Goal: Complete application form

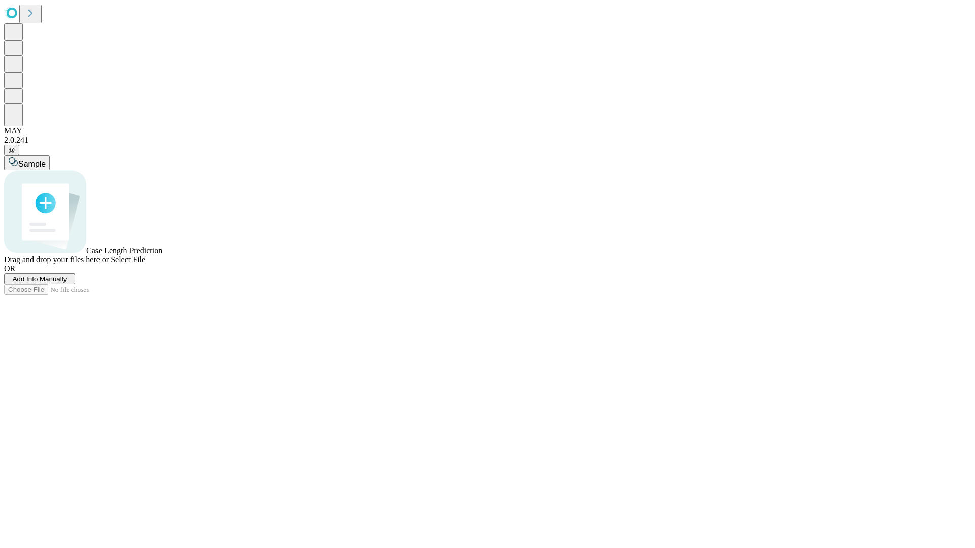
click at [67, 283] on span "Add Info Manually" at bounding box center [40, 279] width 54 height 8
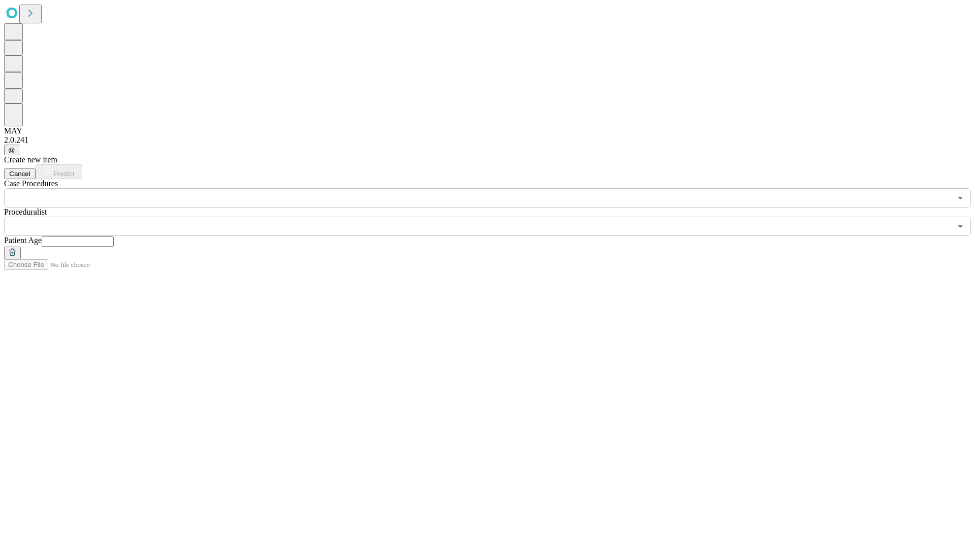
click at [114, 237] on input "text" at bounding box center [78, 242] width 72 height 10
type input "**"
click at [495, 217] on input "text" at bounding box center [477, 226] width 947 height 19
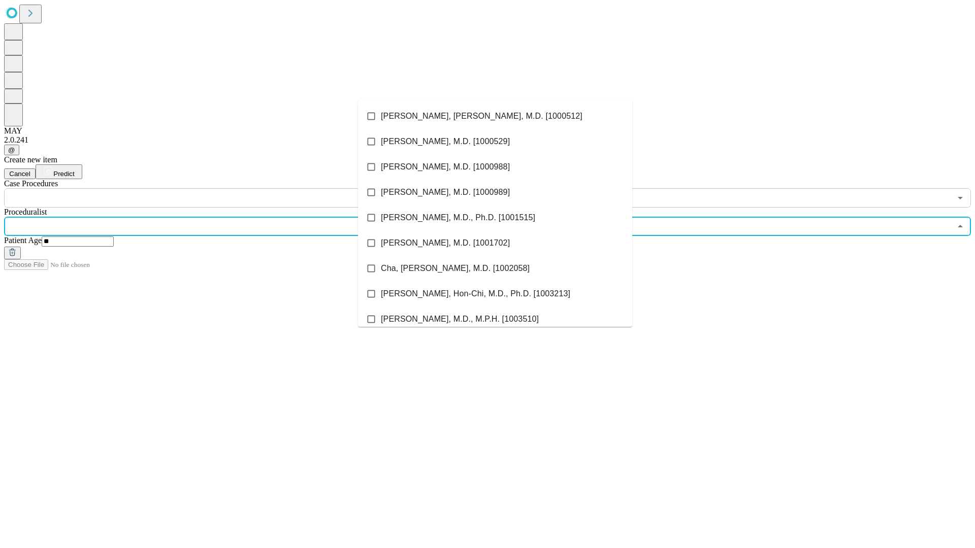
click at [495, 116] on li "[PERSON_NAME], [PERSON_NAME], M.D. [1000512]" at bounding box center [495, 116] width 274 height 25
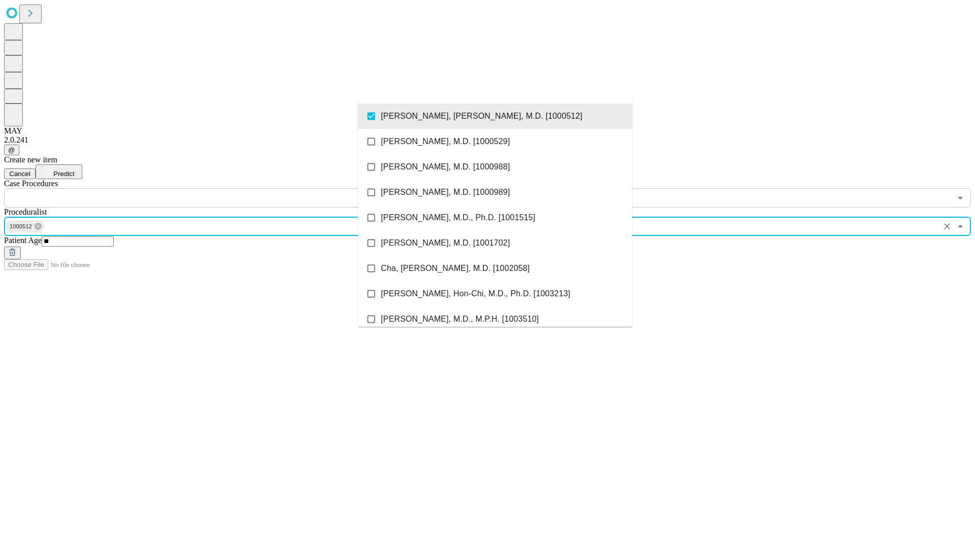
click at [213, 188] on input "text" at bounding box center [477, 197] width 947 height 19
